Goal: Task Accomplishment & Management: Complete application form

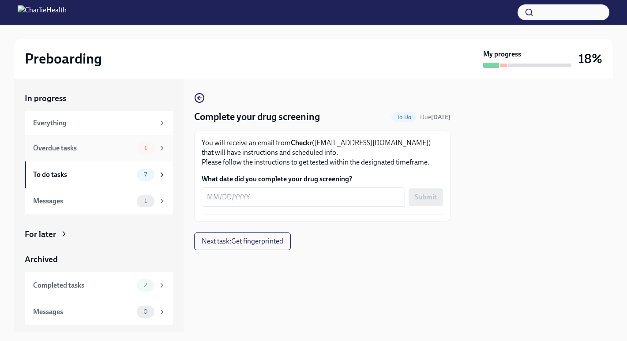
click at [61, 148] on div "Overdue tasks" at bounding box center [83, 148] width 100 height 10
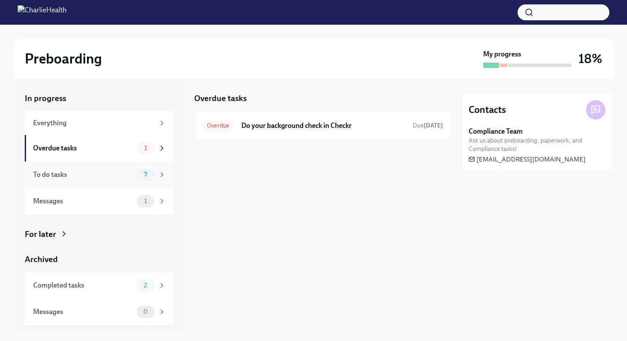
click at [60, 172] on div "To do tasks" at bounding box center [83, 175] width 100 height 10
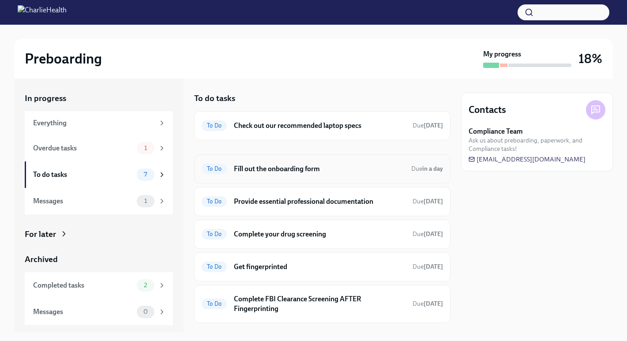
click at [262, 175] on div "To Do Fill out the onboarding form Due in a day" at bounding box center [322, 169] width 241 height 14
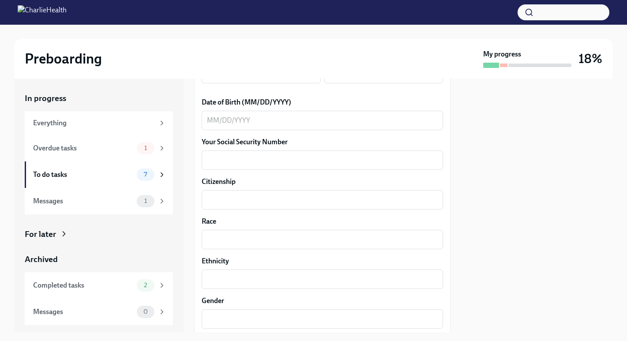
scroll to position [424, 0]
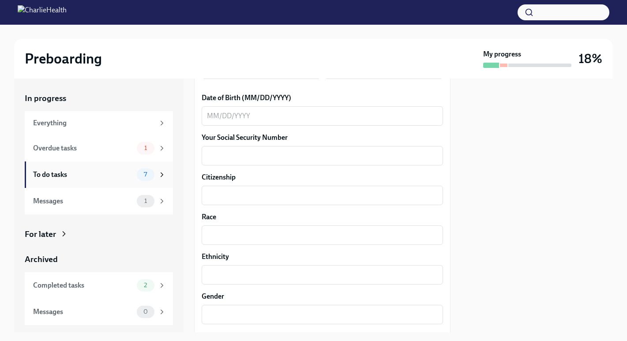
click at [130, 167] on div "To do tasks 7" at bounding box center [99, 174] width 148 height 26
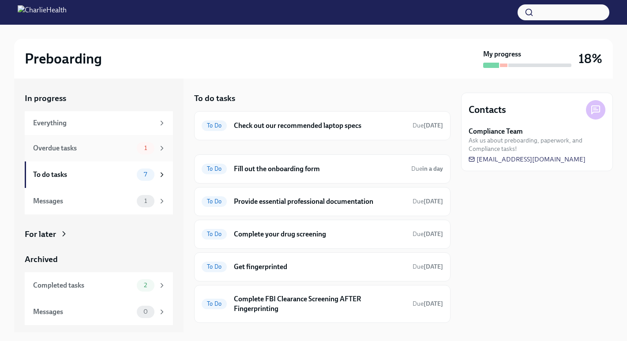
click at [120, 152] on div "Overdue tasks" at bounding box center [83, 148] width 100 height 10
